Goal: Information Seeking & Learning: Learn about a topic

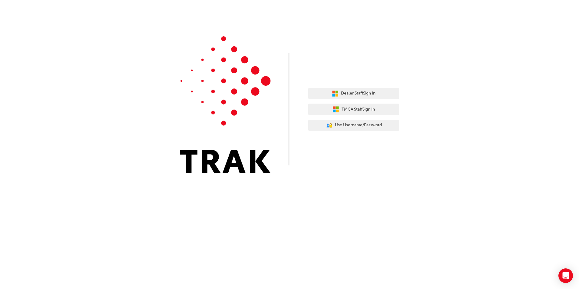
click at [351, 100] on div "Dealer Staff Sign In TMCA Staff Sign In User Authentication Icon - Blue Person,…" at bounding box center [353, 109] width 91 height 52
click at [352, 94] on span "Dealer Staff Sign In" at bounding box center [358, 93] width 34 height 7
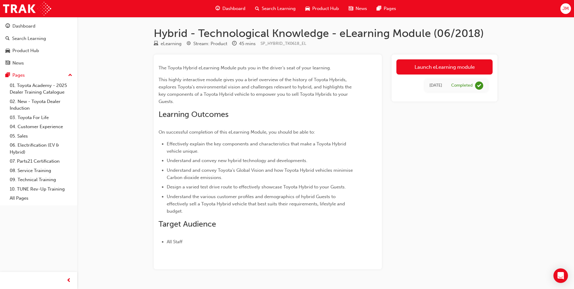
scroll to position [15, 0]
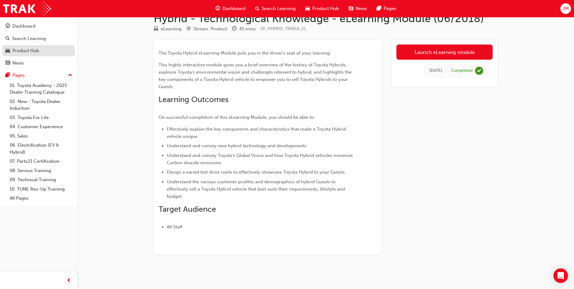
click at [25, 46] on link "Product Hub" at bounding box center [38, 50] width 72 height 11
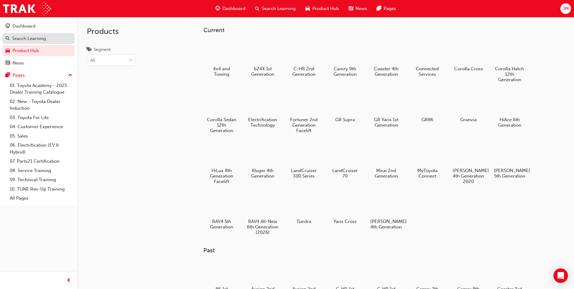
click at [25, 37] on div "Search Learning" at bounding box center [29, 38] width 34 height 7
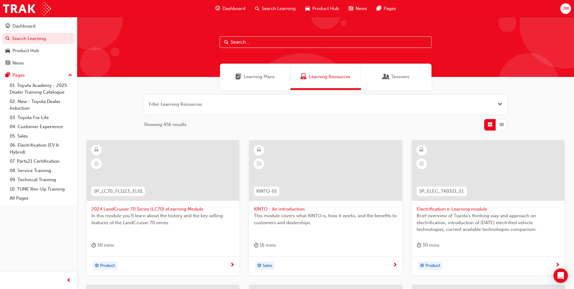
click at [257, 75] on span "Learning Plans" at bounding box center [259, 76] width 31 height 7
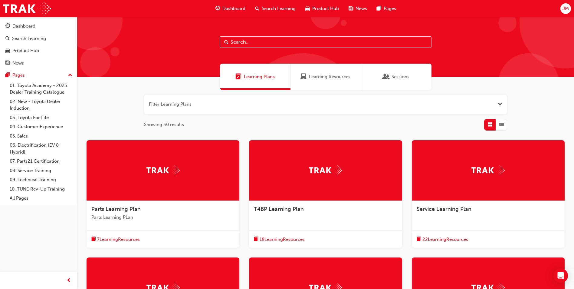
click at [403, 74] on span "Sessions" at bounding box center [401, 76] width 18 height 7
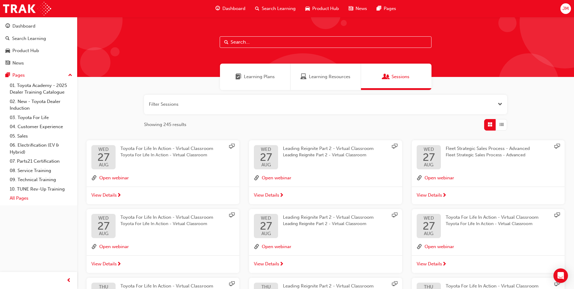
click at [21, 199] on link "All Pages" at bounding box center [40, 197] width 67 height 9
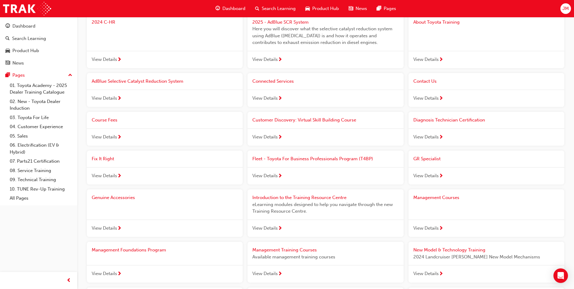
scroll to position [333, 0]
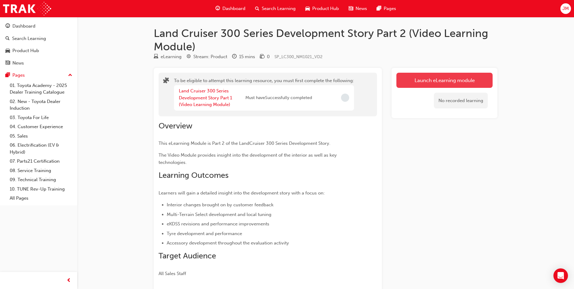
click at [433, 79] on button "Launch eLearning module" at bounding box center [444, 80] width 96 height 15
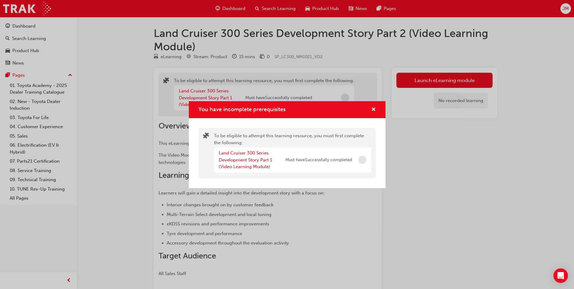
click at [279, 166] on div "Land Cruiser 300 Series Development Story Part 1 (Video Learning Module)" at bounding box center [252, 159] width 67 height 21
click at [322, 162] on span "Must have Successfully completed" at bounding box center [318, 159] width 67 height 7
click at [362, 161] on span "Incomplete" at bounding box center [362, 160] width 8 height 8
click at [240, 156] on div "Land Cruiser 300 Series Development Story Part 1 (Video Learning Module)" at bounding box center [252, 159] width 67 height 21
click at [242, 163] on div "Land Cruiser 300 Series Development Story Part 1 (Video Learning Module)" at bounding box center [252, 159] width 67 height 21
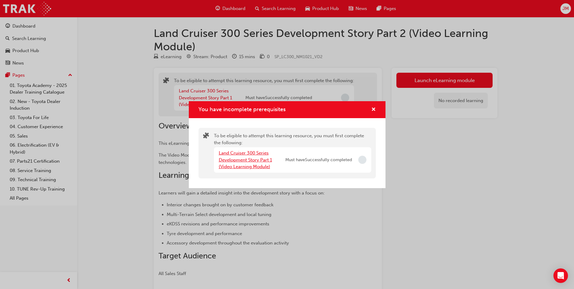
click at [243, 159] on link "Land Cruiser 300 Series Development Story Part 1 (Video Learning Module)" at bounding box center [245, 159] width 53 height 19
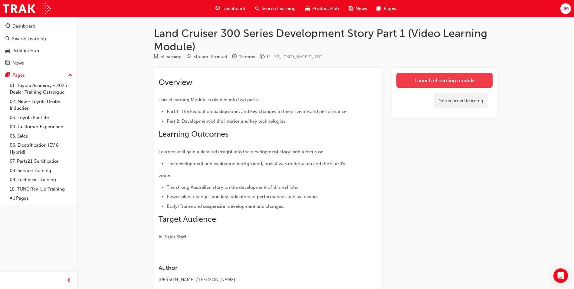
click at [439, 85] on link "Launch eLearning module" at bounding box center [444, 80] width 96 height 15
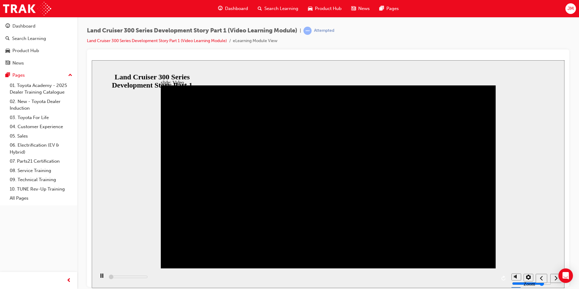
click at [501, 278] on icon "replay" at bounding box center [503, 277] width 4 height 5
click at [344, 277] on div "playback controls" at bounding box center [301, 278] width 413 height 20
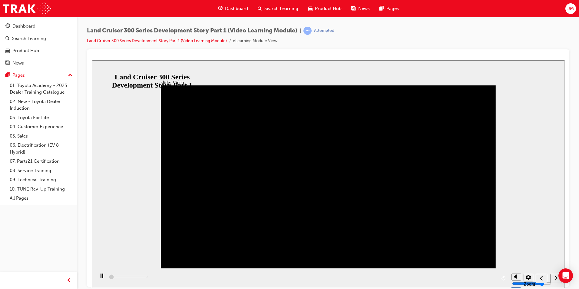
click at [344, 277] on div "playback controls" at bounding box center [301, 278] width 413 height 20
drag, startPoint x: 344, startPoint y: 277, endPoint x: 330, endPoint y: 276, distance: 13.9
click at [344, 277] on div "playback controls" at bounding box center [301, 278] width 413 height 20
drag, startPoint x: 110, startPoint y: 277, endPoint x: 182, endPoint y: 279, distance: 71.7
click at [182, 279] on div "playback controls" at bounding box center [301, 278] width 413 height 20
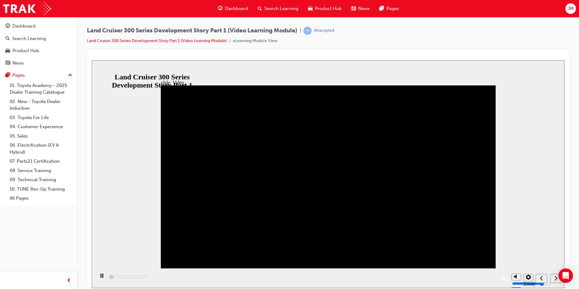
click at [182, 279] on div "playback controls" at bounding box center [301, 278] width 413 height 20
click at [248, 278] on div "playback controls" at bounding box center [301, 278] width 413 height 20
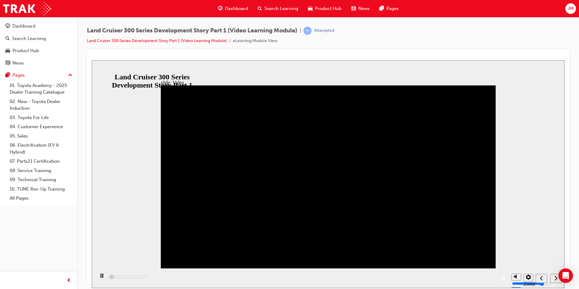
click at [248, 277] on div "playback controls" at bounding box center [301, 278] width 413 height 20
click at [423, 279] on div "playback controls" at bounding box center [301, 278] width 413 height 20
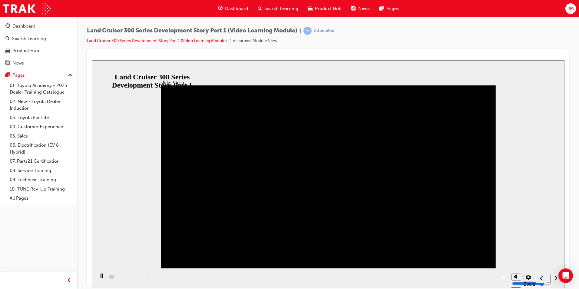
click at [423, 280] on div "playback controls" at bounding box center [301, 278] width 413 height 20
click at [424, 278] on div "playback controls" at bounding box center [301, 278] width 413 height 20
click at [424, 277] on div "playback controls" at bounding box center [301, 278] width 413 height 20
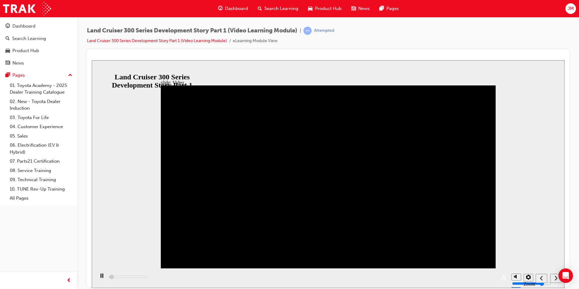
click at [424, 277] on div "playback controls" at bounding box center [301, 278] width 413 height 20
click at [423, 276] on div "playback controls" at bounding box center [301, 278] width 413 height 20
click at [311, 31] on span "learningRecordVerb_ATTEMPT-icon" at bounding box center [307, 31] width 8 height 8
click at [100, 276] on rect "play/pause" at bounding box center [100, 275] width 1 height 4
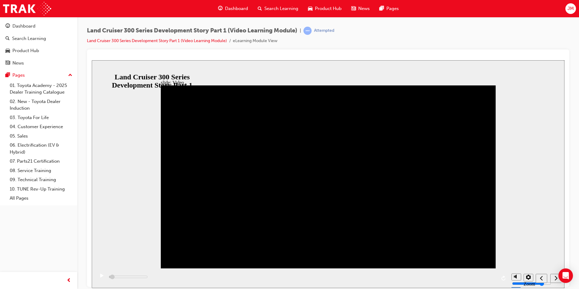
click at [100, 276] on icon "play/pause" at bounding box center [101, 275] width 3 height 4
click at [127, 277] on div "playback controls" at bounding box center [301, 278] width 413 height 20
click at [530, 278] on icon "settings" at bounding box center [528, 276] width 5 height 5
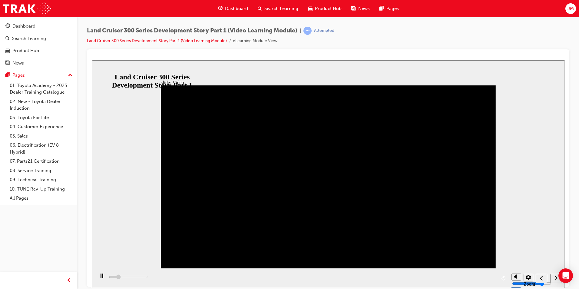
click at [239, 277] on div "playback controls" at bounding box center [301, 278] width 413 height 20
click at [488, 278] on div "playback controls" at bounding box center [301, 278] width 413 height 20
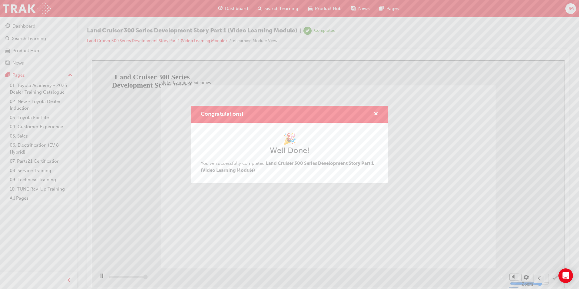
type input "13000"
click at [377, 114] on span "cross-icon" at bounding box center [375, 114] width 5 height 5
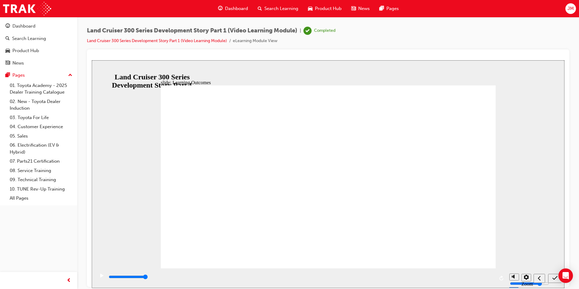
click at [554, 277] on icon "submit" at bounding box center [554, 277] width 5 height 5
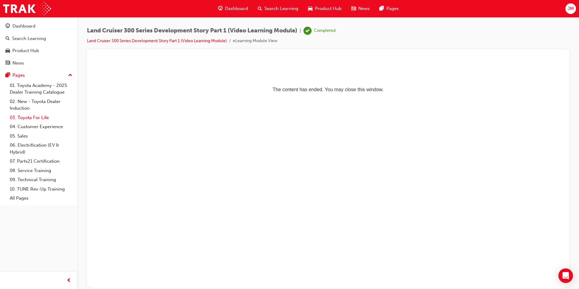
click at [34, 119] on link "03. Toyota For Life" at bounding box center [40, 117] width 67 height 9
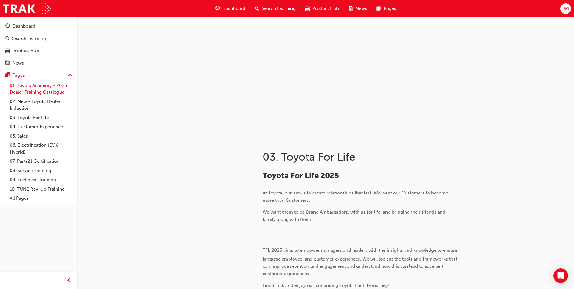
click at [36, 84] on link "01. Toyota Academy - 2025 Dealer Training Catalogue" at bounding box center [40, 89] width 67 height 16
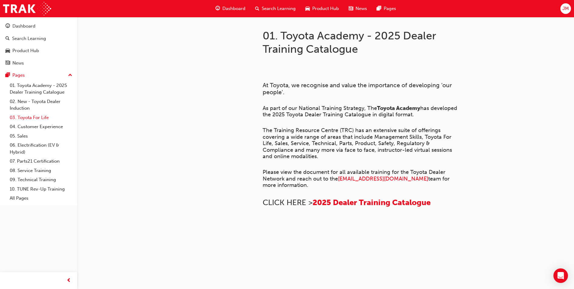
click at [31, 119] on link "03. Toyota For Life" at bounding box center [40, 117] width 67 height 9
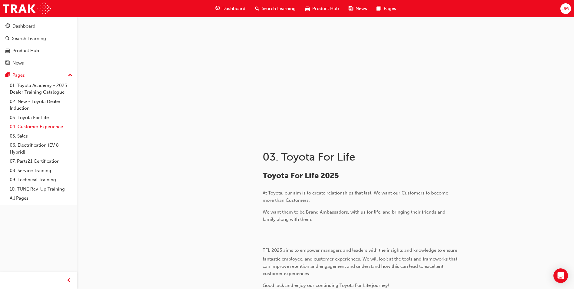
click at [31, 126] on link "04. Customer Experience" at bounding box center [40, 126] width 67 height 9
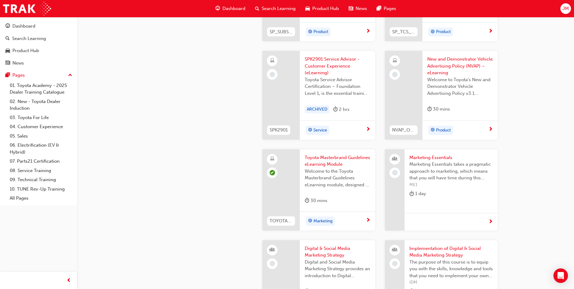
scroll to position [1150, 0]
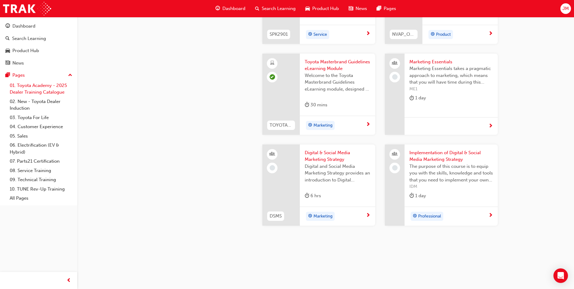
click at [41, 83] on link "01. Toyota Academy - 2025 Dealer Training Catalogue" at bounding box center [40, 89] width 67 height 16
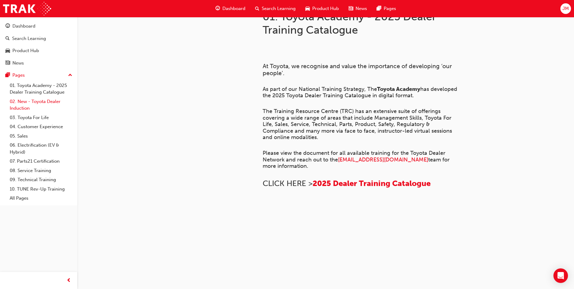
click at [40, 99] on link "02. New - Toyota Dealer Induction" at bounding box center [40, 105] width 67 height 16
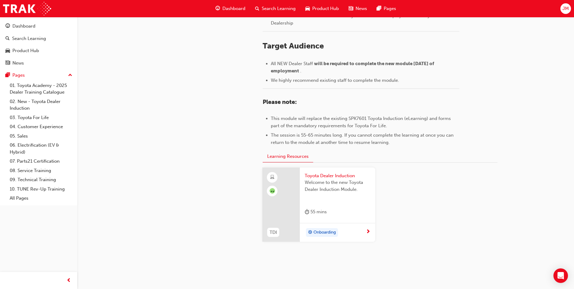
scroll to position [253, 0]
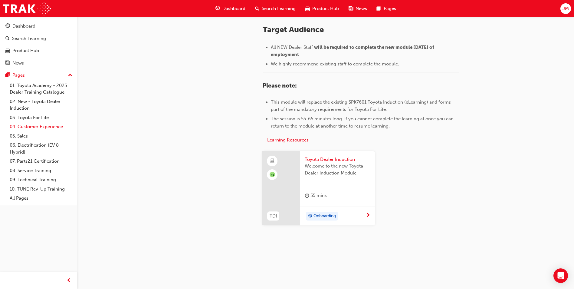
click at [38, 128] on link "04. Customer Experience" at bounding box center [40, 126] width 67 height 9
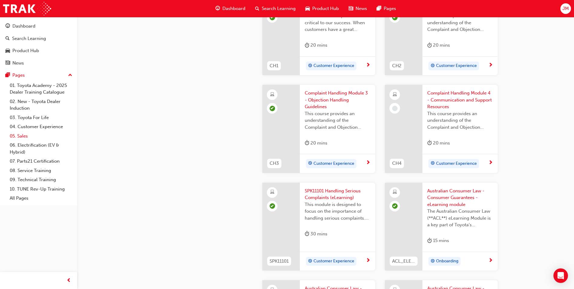
click at [26, 134] on link "05. Sales" at bounding box center [40, 135] width 67 height 9
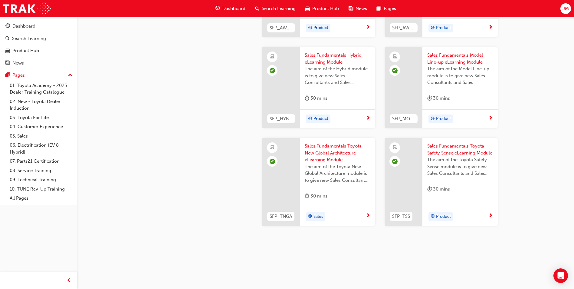
scroll to position [244, 0]
click at [42, 160] on link "07. Parts21 Certification" at bounding box center [40, 160] width 67 height 9
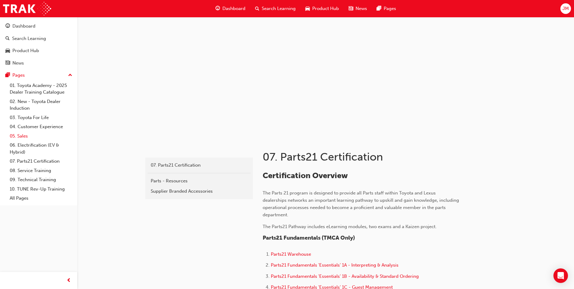
click at [42, 139] on link "05. Sales" at bounding box center [40, 135] width 67 height 9
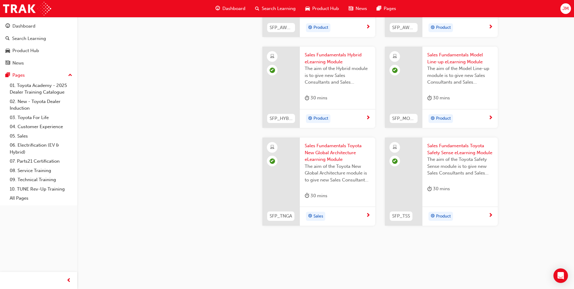
scroll to position [244, 0]
click at [28, 132] on link "05. Sales" at bounding box center [40, 135] width 67 height 9
click at [324, 5] on div "Product Hub" at bounding box center [322, 8] width 43 height 12
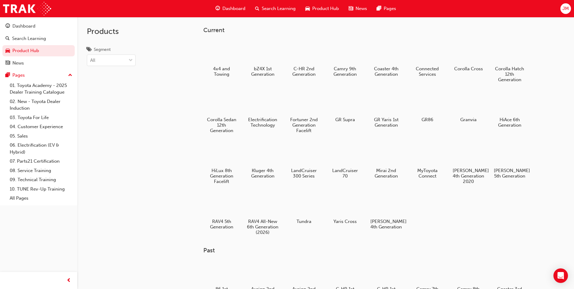
click at [239, 7] on span "Dashboard" at bounding box center [233, 8] width 23 height 7
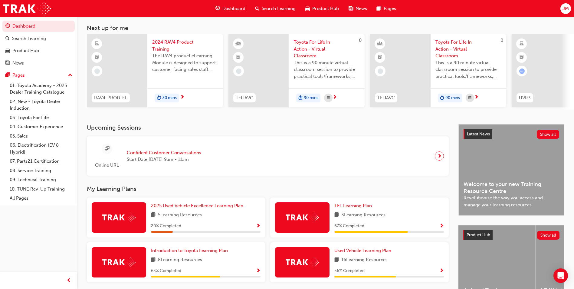
scroll to position [73, 0]
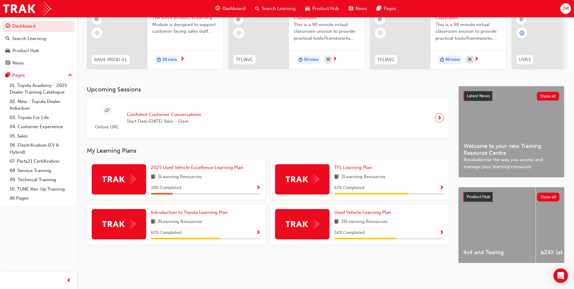
click at [220, 179] on div "2025 Used Vehicle Excellence Learning Plan 5 Learning Resources 20 % Completed" at bounding box center [206, 179] width 110 height 30
click at [217, 159] on div "2025 Used Vehicle Excellence Learning Plan 5 Learning Resources 20 % Completed" at bounding box center [176, 179] width 179 height 40
click at [217, 164] on link "2025 Used Vehicle Excellence Learning Plan" at bounding box center [198, 167] width 95 height 7
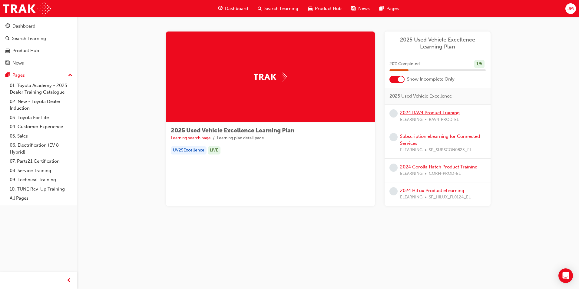
click at [433, 112] on link "2024 RAV4 Product Training" at bounding box center [430, 112] width 60 height 5
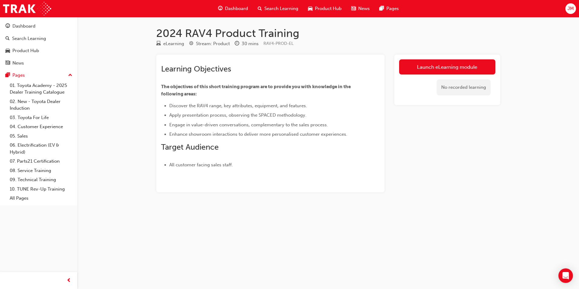
click at [433, 59] on div "Launch eLearning module No recorded learning" at bounding box center [447, 79] width 106 height 51
click at [433, 69] on link "Launch eLearning module" at bounding box center [447, 66] width 96 height 15
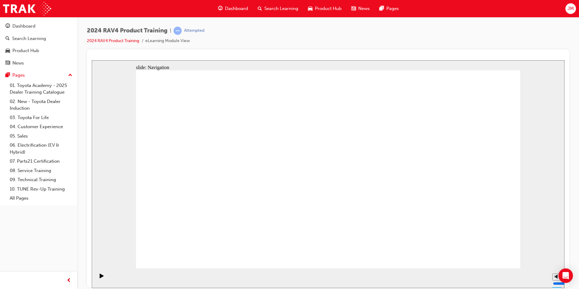
drag, startPoint x: 502, startPoint y: 249, endPoint x: 498, endPoint y: 253, distance: 6.4
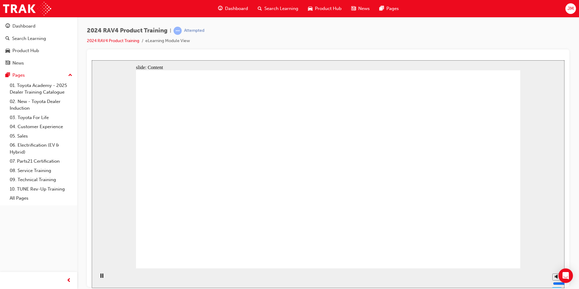
click at [510, 270] on section "Playback Speed 2 1.75 1.5 1.25 Normal" at bounding box center [328, 278] width 472 height 20
drag, startPoint x: 329, startPoint y: 236, endPoint x: 329, endPoint y: 228, distance: 8.2
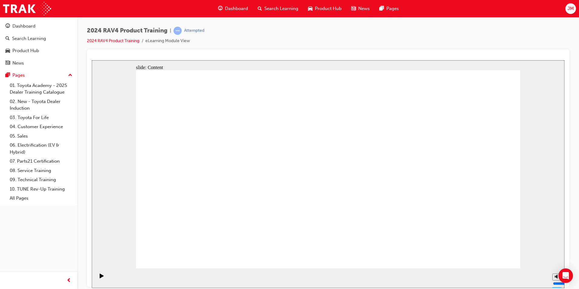
drag, startPoint x: 185, startPoint y: 232, endPoint x: 176, endPoint y: 208, distance: 26.3
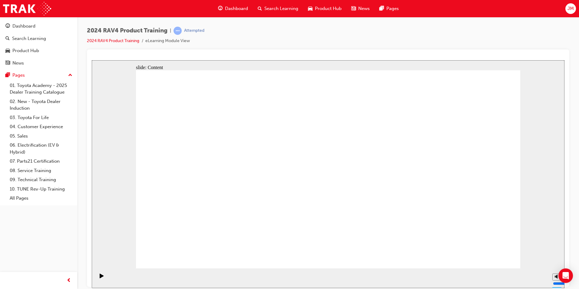
drag, startPoint x: 189, startPoint y: 77, endPoint x: 189, endPoint y: 85, distance: 7.3
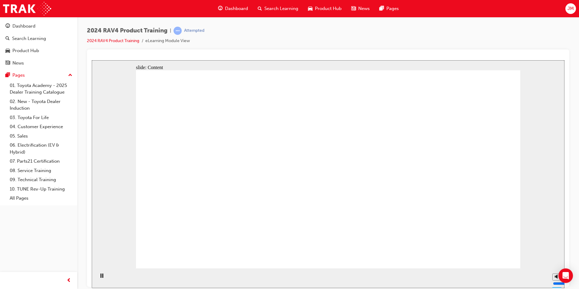
click at [184, 28] on div "Attempted" at bounding box center [188, 31] width 31 height 8
click at [179, 29] on span "learningRecordVerb_ATTEMPT-icon" at bounding box center [177, 31] width 8 height 8
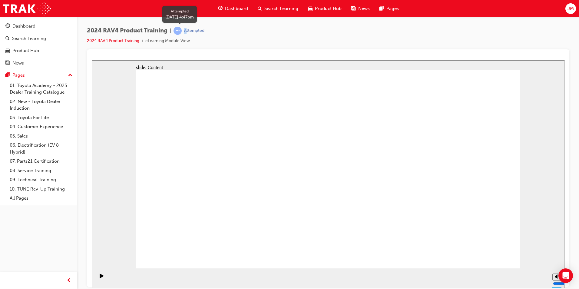
click at [187, 30] on div "Attempted" at bounding box center [194, 31] width 20 height 6
click at [97, 279] on div "Play (Ctrl+Alt+P)" at bounding box center [102, 278] width 10 height 10
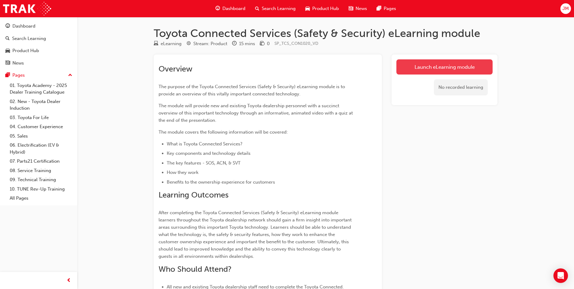
click at [437, 64] on link "Launch eLearning module" at bounding box center [444, 66] width 96 height 15
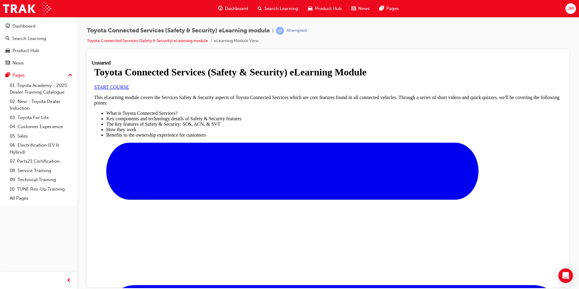
click at [167, 89] on div "Toyota Connected Services (Safety & Security) eLearning Module START COURSE" at bounding box center [328, 77] width 468 height 23
click at [129, 89] on link "START COURSE" at bounding box center [111, 86] width 35 height 5
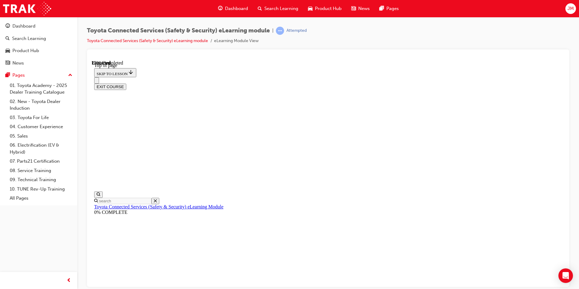
scroll to position [18, 0]
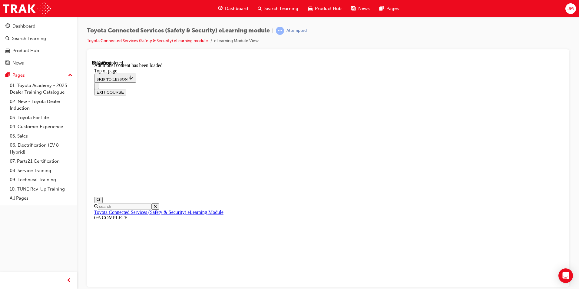
scroll to position [180, 0]
drag, startPoint x: 245, startPoint y: 244, endPoint x: 291, endPoint y: 244, distance: 46.3
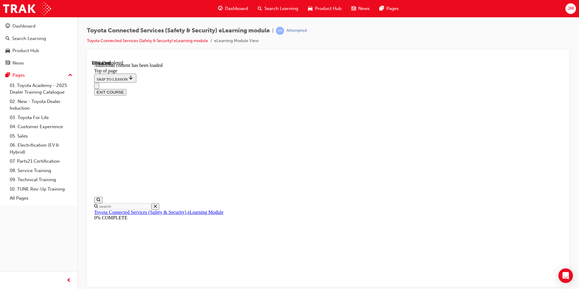
drag, startPoint x: 291, startPoint y: 244, endPoint x: 449, endPoint y: 226, distance: 158.4
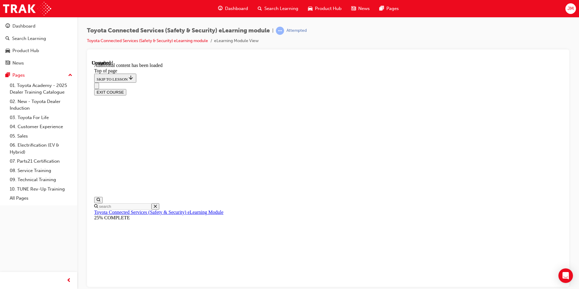
scroll to position [19, 0]
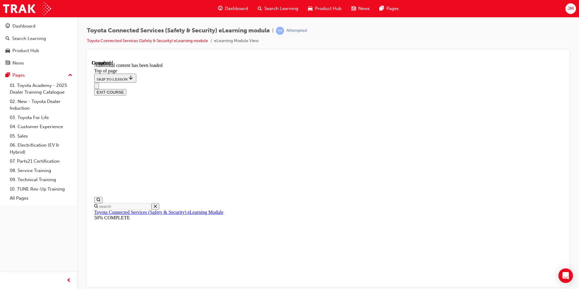
scroll to position [79, 0]
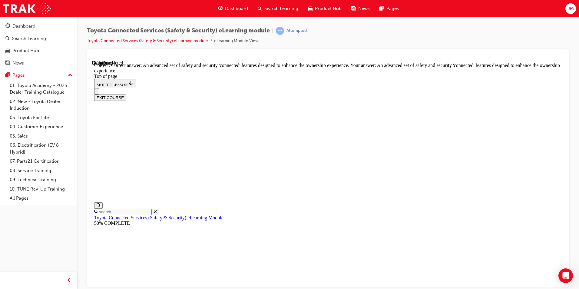
scroll to position [126, 0]
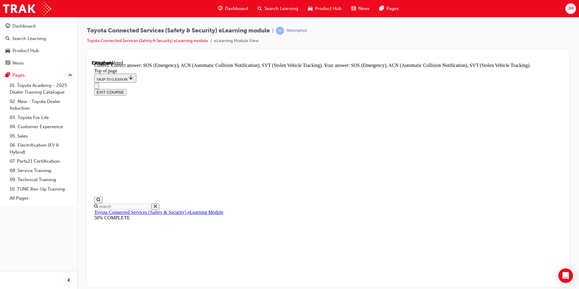
scroll to position [143, 0]
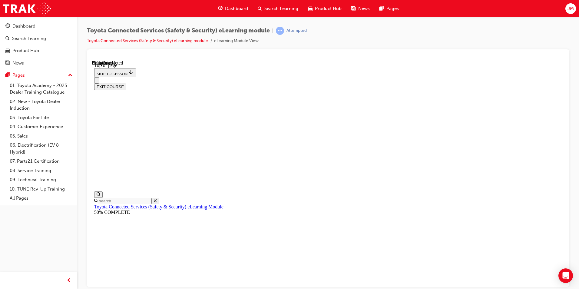
scroll to position [83, 0]
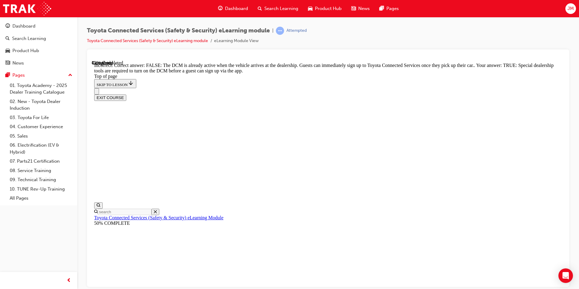
scroll to position [102, 0]
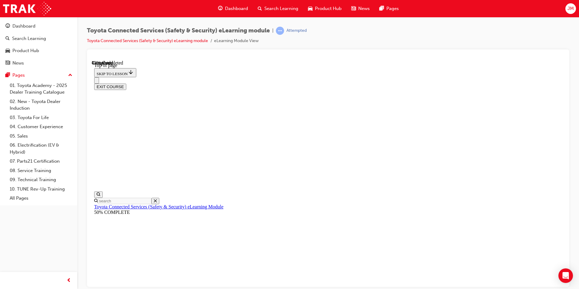
scroll to position [18, 0]
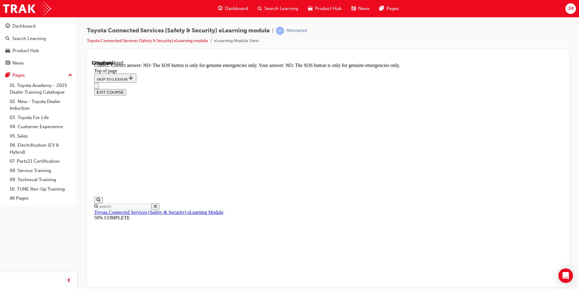
scroll to position [84, 0]
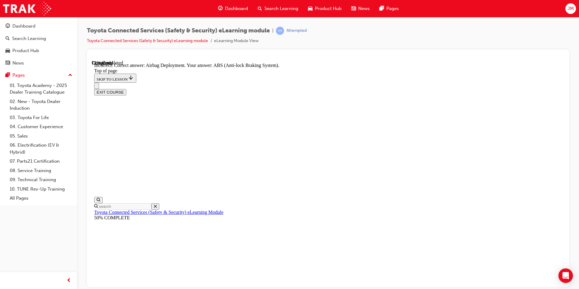
scroll to position [112, 0]
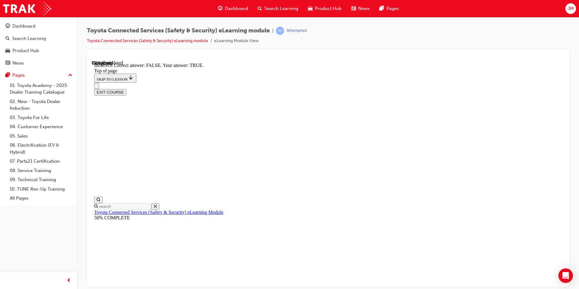
scroll to position [84, 0]
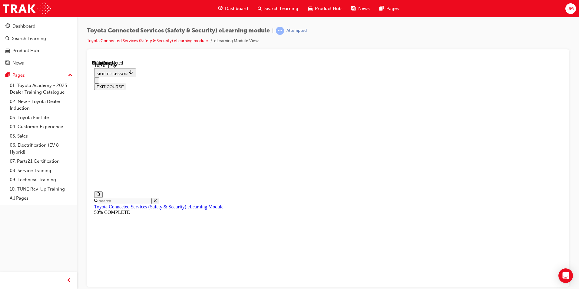
scroll to position [97, 0]
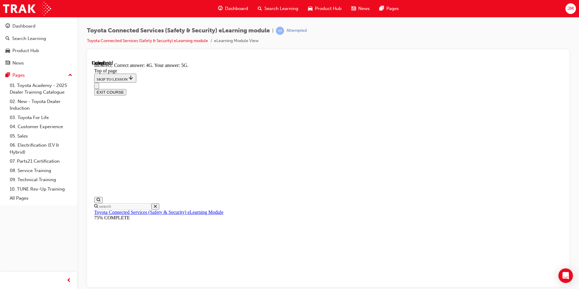
scroll to position [122, 0]
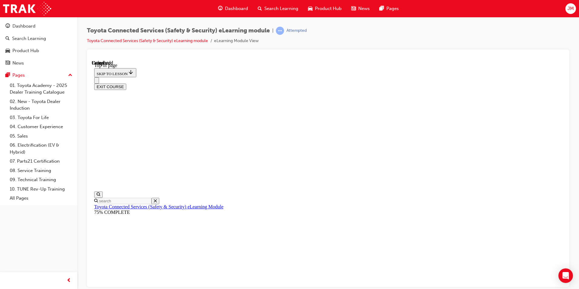
scroll to position [101, 0]
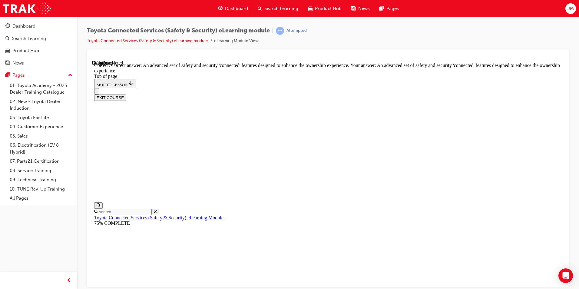
scroll to position [126, 0]
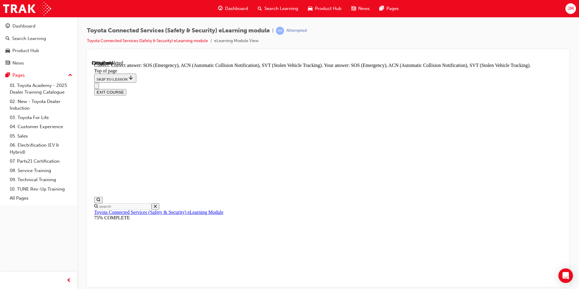
scroll to position [143, 0]
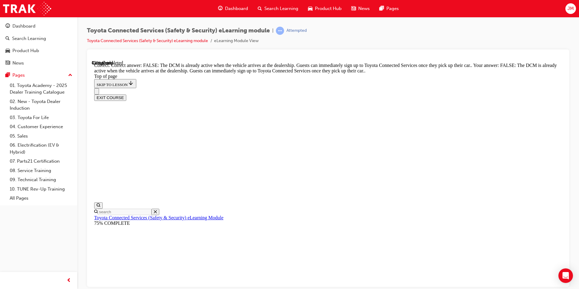
scroll to position [102, 0]
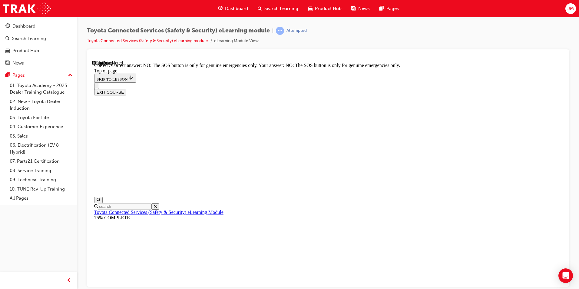
scroll to position [84, 0]
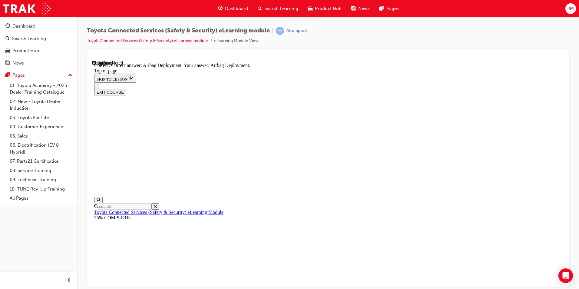
scroll to position [112, 0]
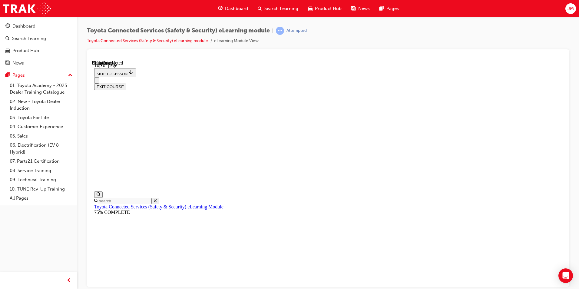
scroll to position [18, 0]
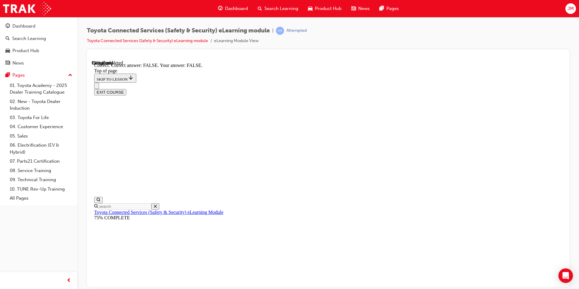
scroll to position [84, 0]
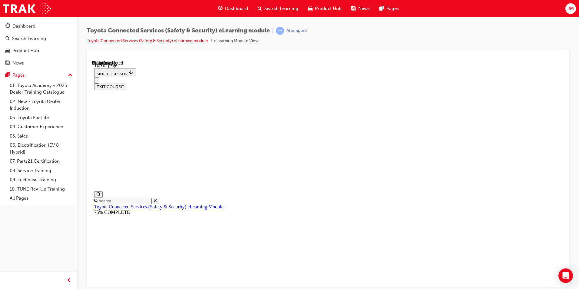
scroll to position [103, 0]
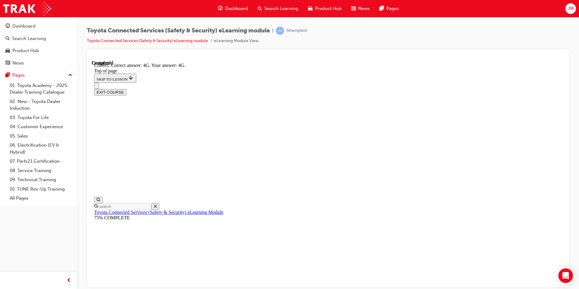
scroll to position [122, 0]
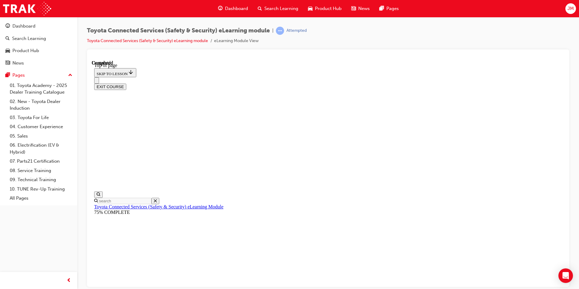
scroll to position [101, 0]
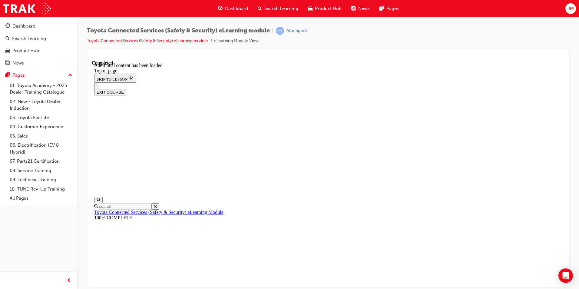
scroll to position [173, 0]
click at [126, 89] on button "EXIT COURSE" at bounding box center [110, 92] width 32 height 6
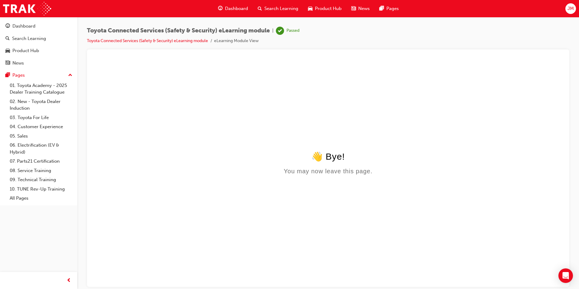
scroll to position [0, 0]
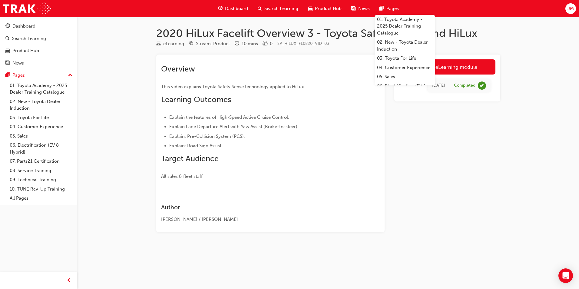
click at [343, 170] on div "Overview This video explains Toyota Safety Sense technology applied to HiLux. L…" at bounding box center [259, 122] width 197 height 116
click at [497, 192] on div "Launch eLearning module [DATE] Completed" at bounding box center [447, 143] width 106 height 178
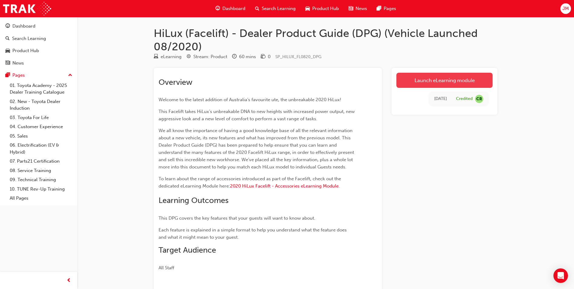
click at [464, 80] on link "Launch eLearning module" at bounding box center [444, 80] width 96 height 15
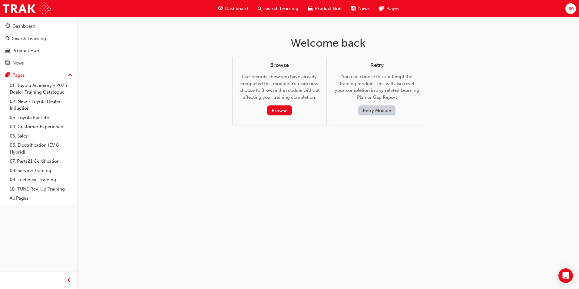
click at [381, 110] on button "Retry Module" at bounding box center [376, 110] width 37 height 10
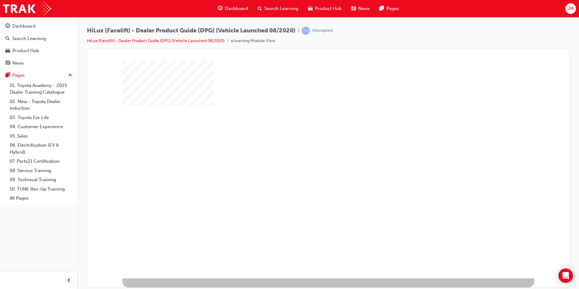
drag, startPoint x: 348, startPoint y: 165, endPoint x: 344, endPoint y: 163, distance: 4.5
click at [345, 164] on div at bounding box center [328, 169] width 412 height 218
click at [310, 151] on div "play" at bounding box center [310, 151] width 0 height 0
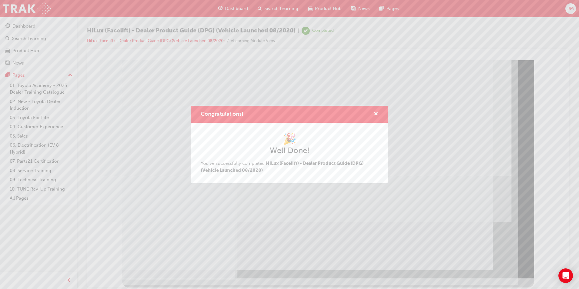
drag, startPoint x: 522, startPoint y: 255, endPoint x: 431, endPoint y: 195, distance: 109.3
click at [522, 255] on div "Congratulations! 🎉 Well Done! You've successfully completed HiLux (Facelift) - …" at bounding box center [289, 144] width 579 height 289
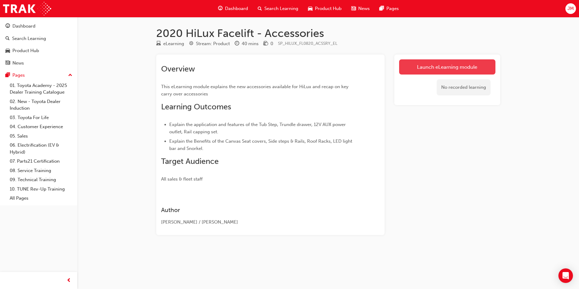
click at [450, 70] on link "Launch eLearning module" at bounding box center [447, 66] width 96 height 15
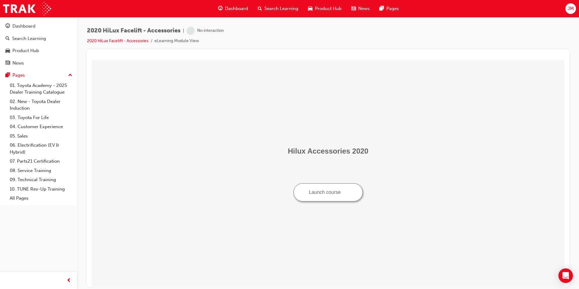
click at [330, 199] on button "Launch course" at bounding box center [327, 192] width 69 height 18
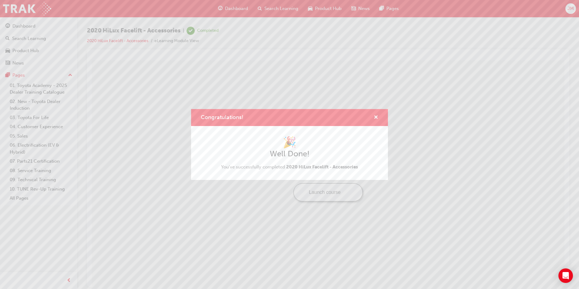
click at [381, 115] on div "Congratulations!" at bounding box center [289, 117] width 197 height 17
click at [378, 115] on span "cross-icon" at bounding box center [375, 117] width 5 height 5
